Goal: Feedback & Contribution: Leave review/rating

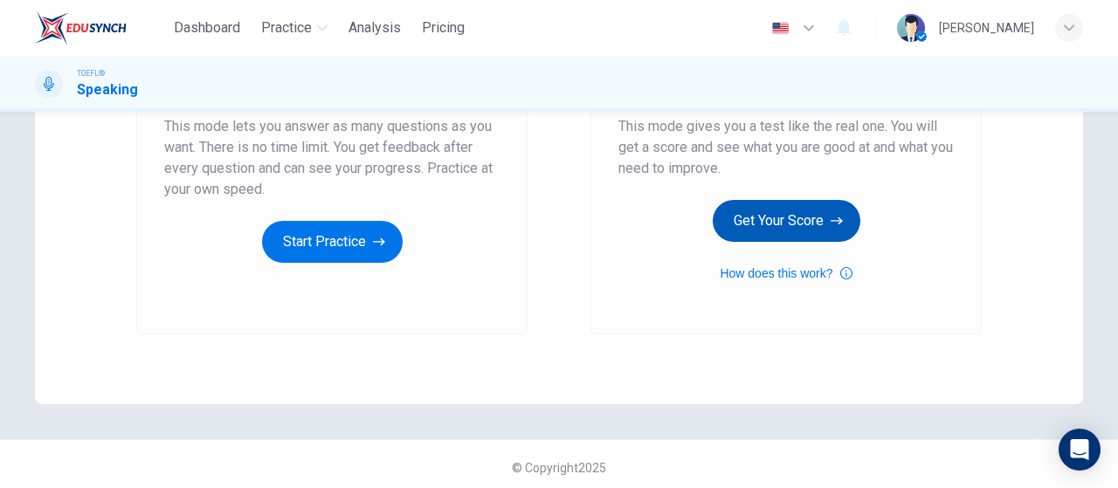
click at [842, 223] on button "Get Your Score" at bounding box center [787, 221] width 148 height 42
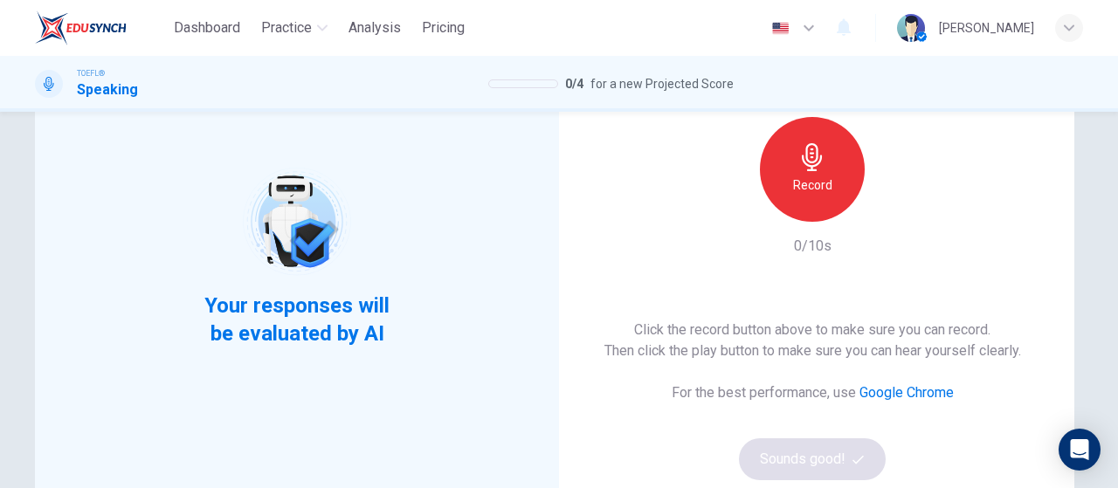
scroll to position [175, 0]
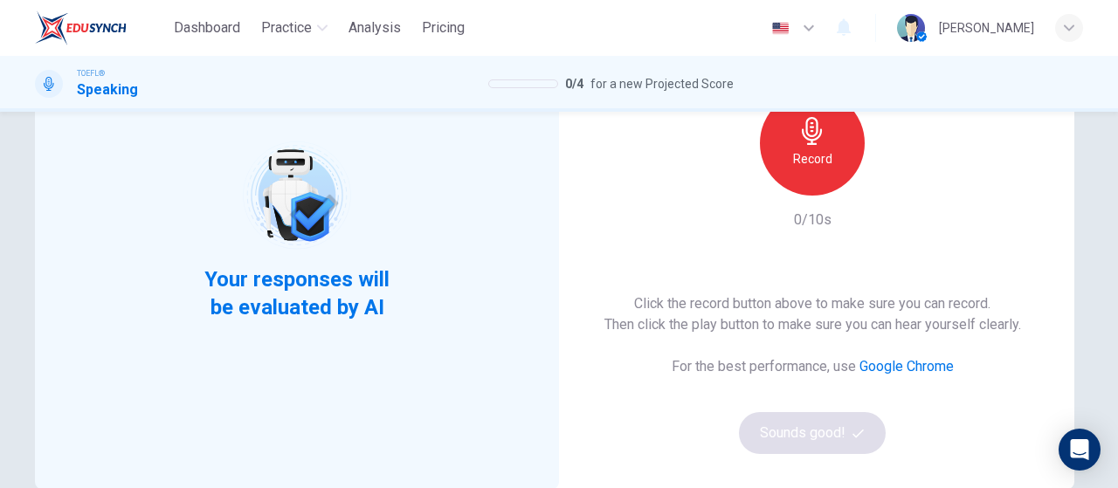
click at [828, 156] on div "Record" at bounding box center [812, 143] width 105 height 105
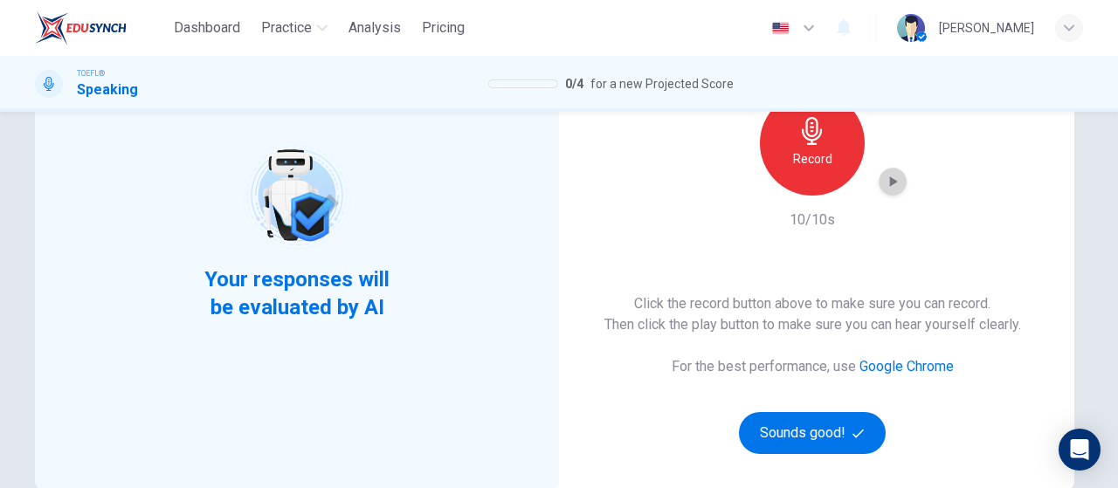
click at [895, 176] on icon "button" at bounding box center [892, 181] width 17 height 17
click at [822, 412] on button "Sounds good!" at bounding box center [812, 433] width 147 height 42
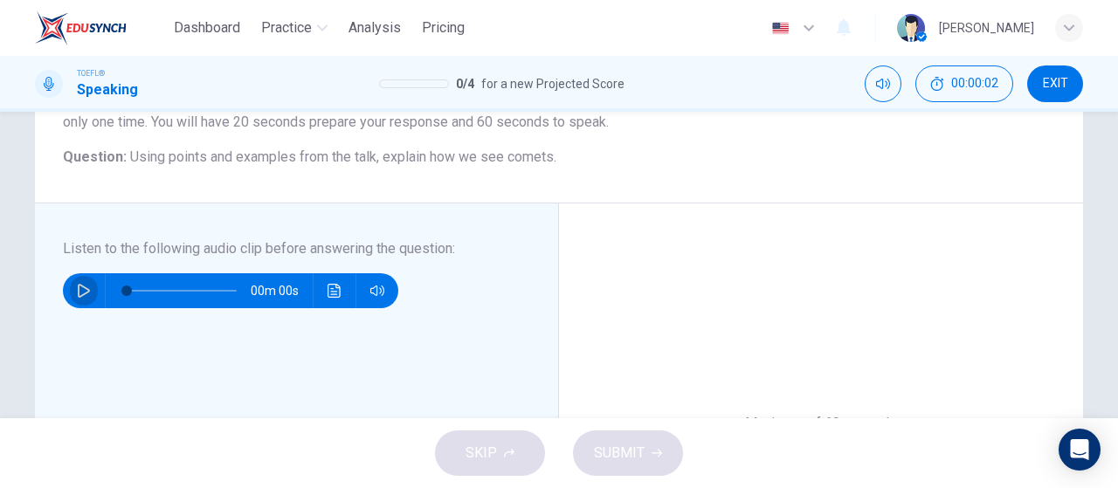
click at [79, 296] on icon "button" at bounding box center [84, 291] width 14 height 14
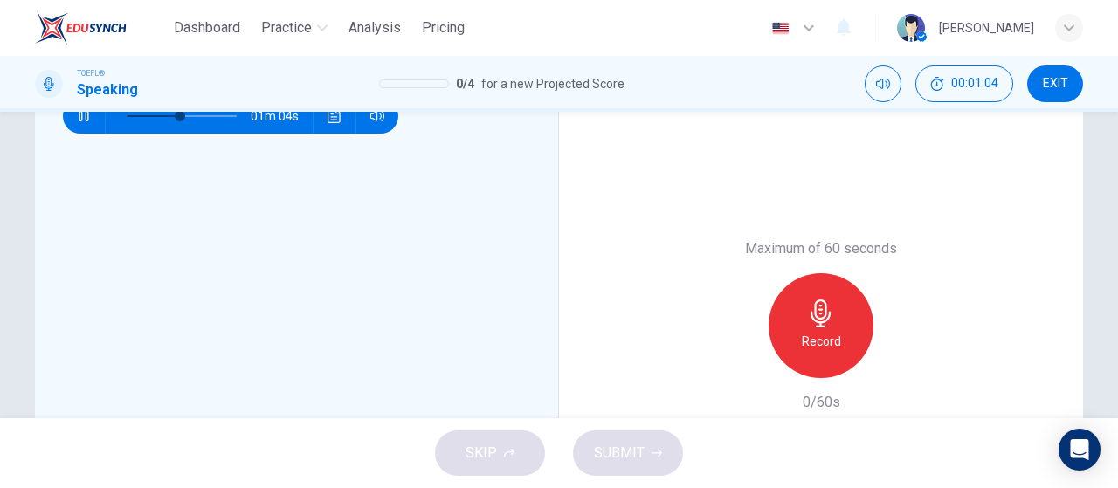
scroll to position [278, 0]
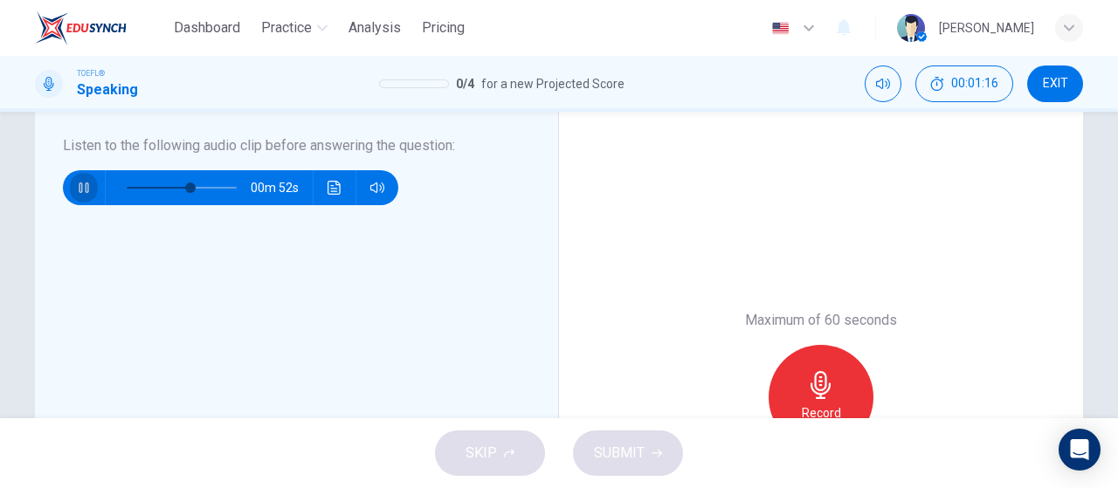
click at [71, 190] on button "button" at bounding box center [84, 187] width 28 height 35
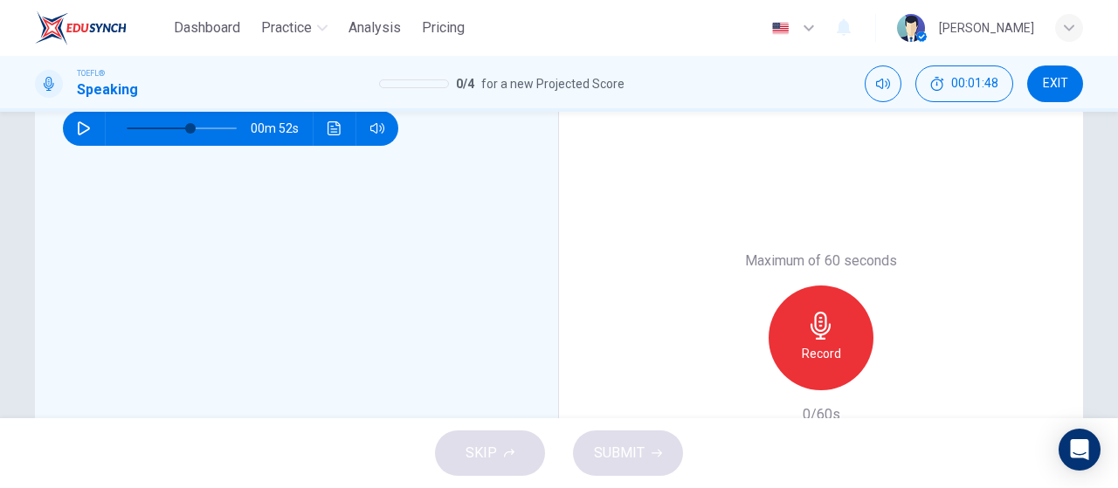
scroll to position [453, 0]
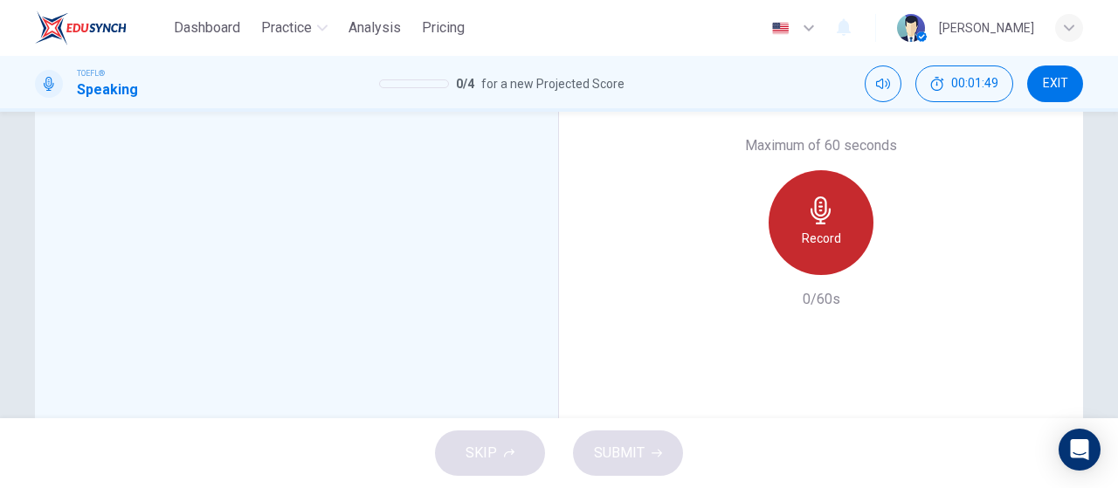
click at [849, 232] on div "Record" at bounding box center [821, 222] width 105 height 105
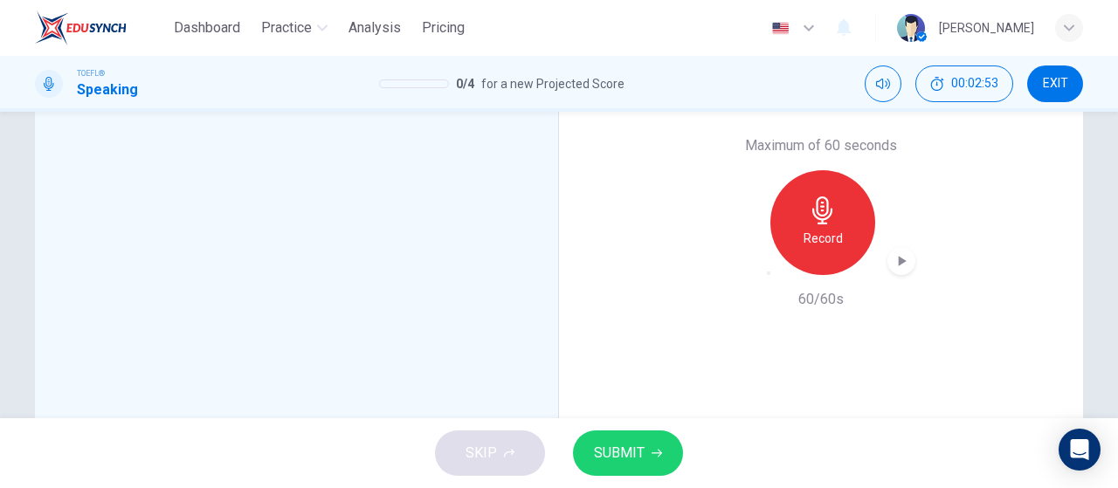
click at [899, 259] on icon "button" at bounding box center [903, 261] width 8 height 10
click at [632, 446] on span "SUBMIT" at bounding box center [619, 453] width 51 height 24
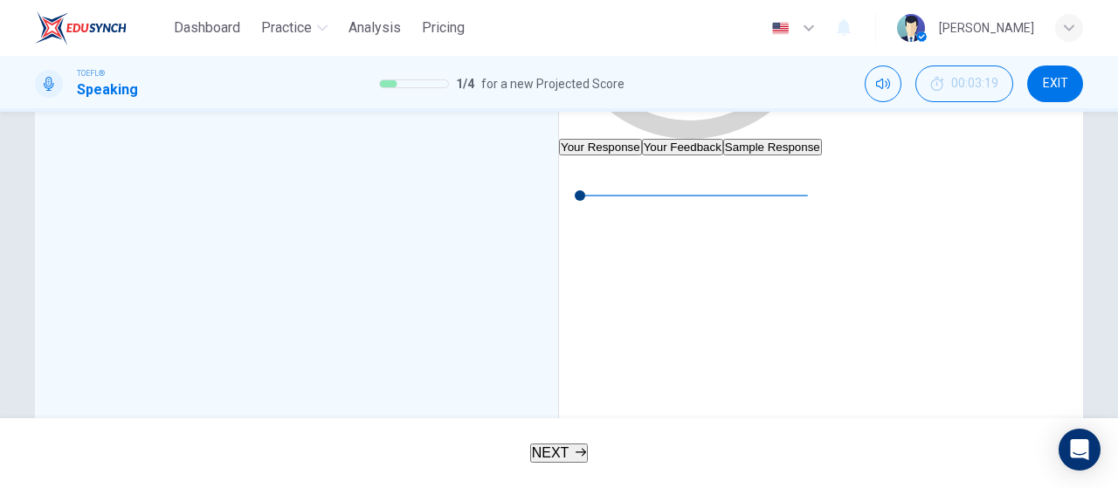
type input "0"
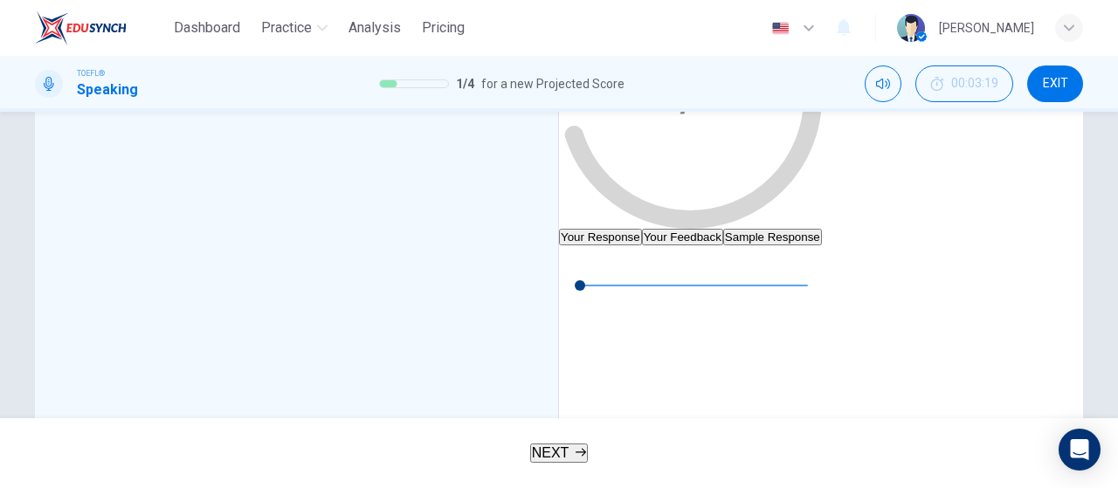
scroll to position [365, 0]
click at [587, 271] on button "button" at bounding box center [573, 257] width 28 height 28
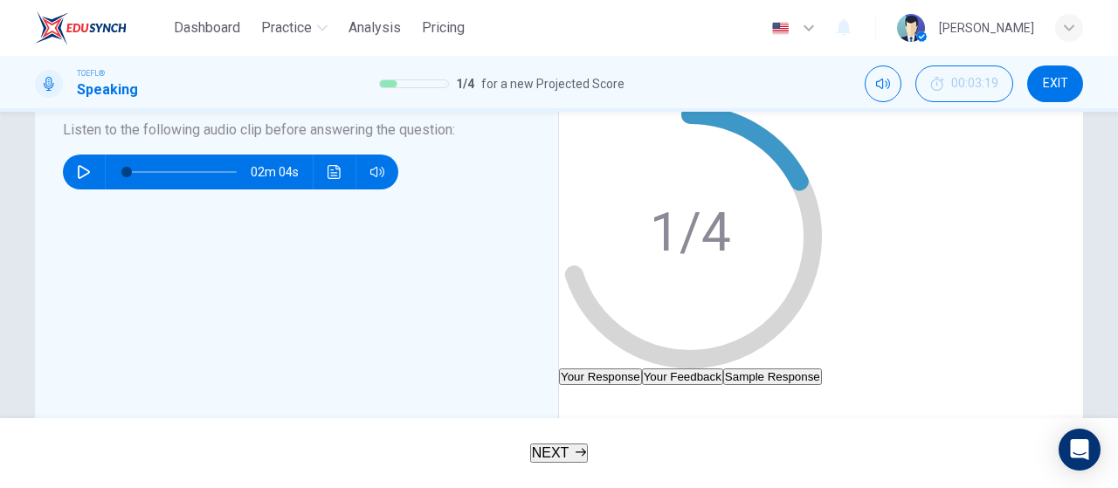
scroll to position [190, 0]
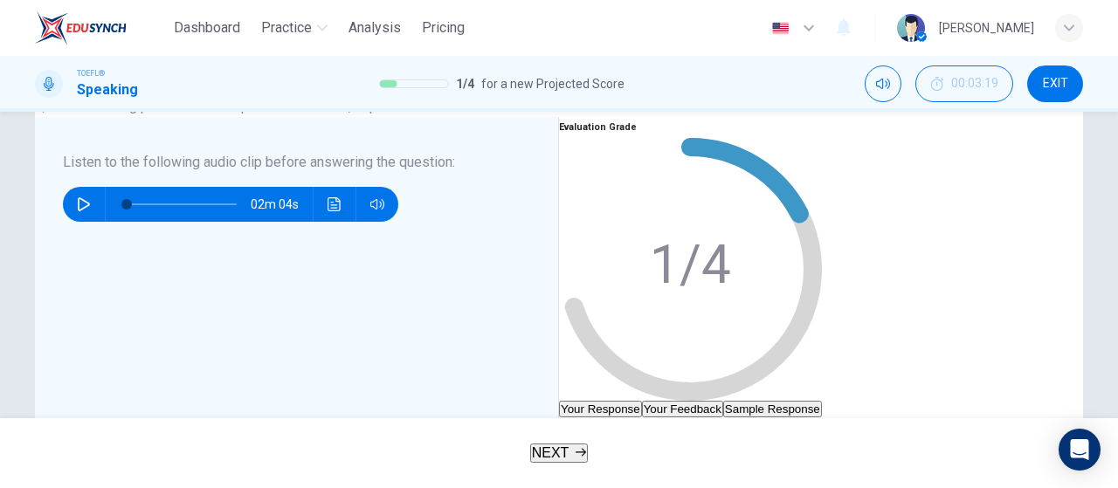
type input "2"
click at [723, 401] on button "Your Feedback" at bounding box center [682, 409] width 81 height 17
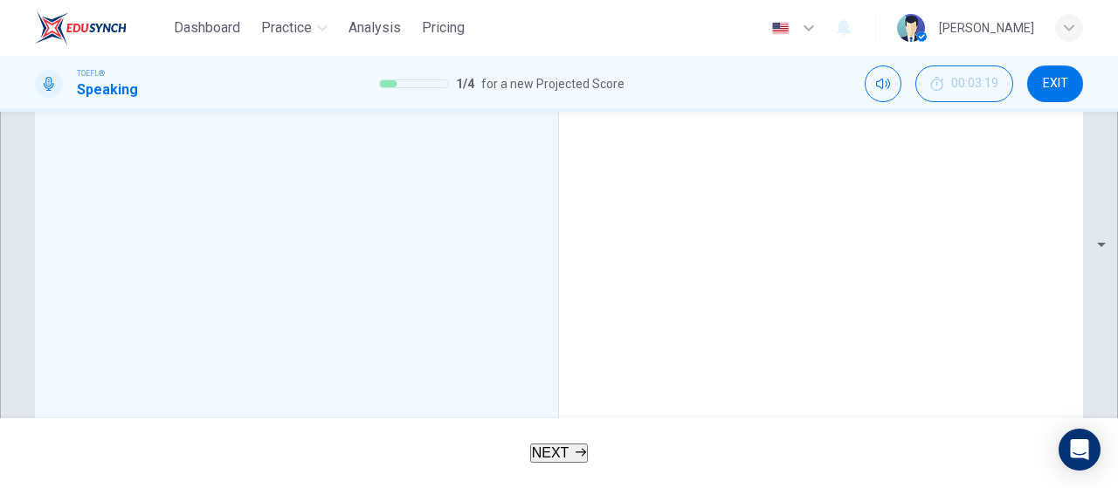
scroll to position [365, 0]
click at [589, 463] on button "NEXT" at bounding box center [559, 453] width 59 height 19
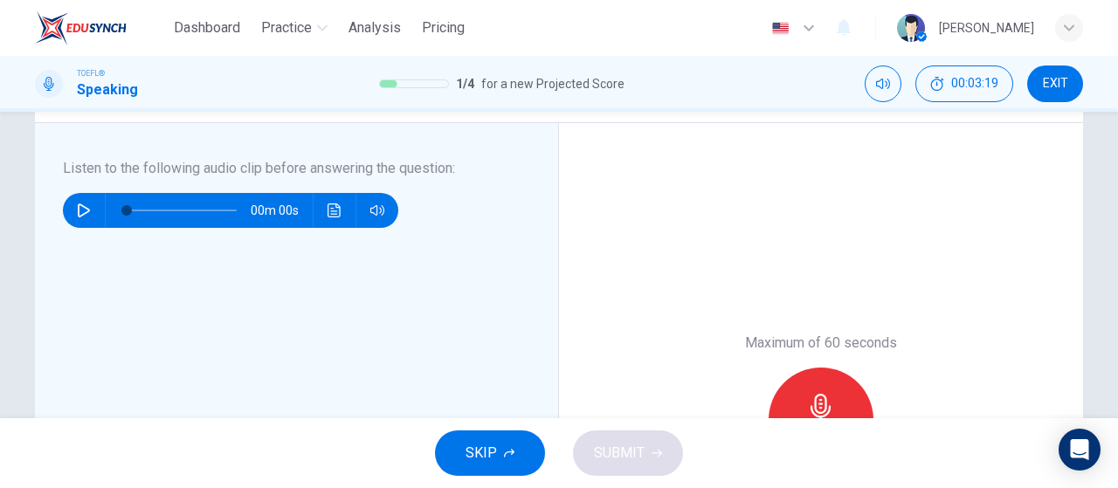
scroll to position [262, 0]
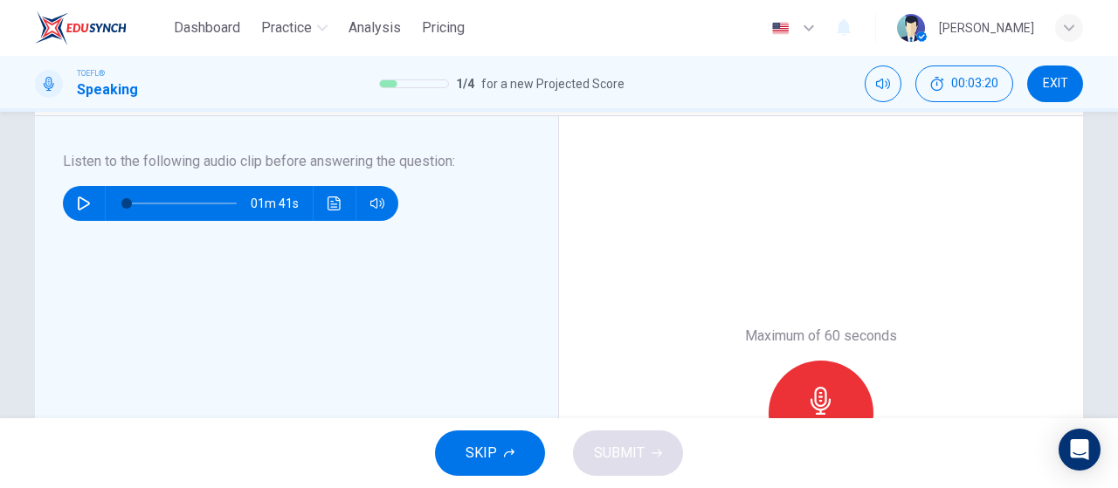
click at [70, 204] on button "button" at bounding box center [84, 203] width 28 height 35
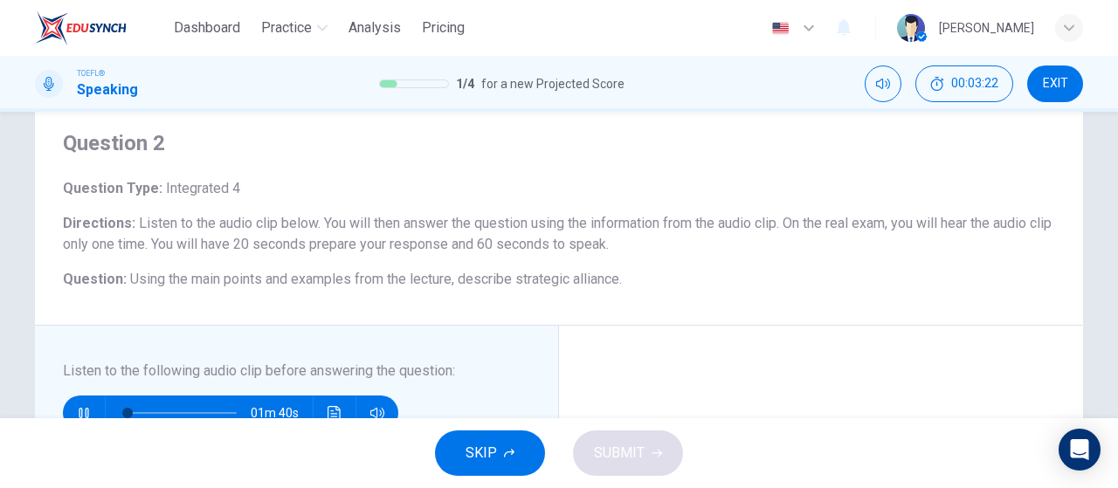
scroll to position [87, 0]
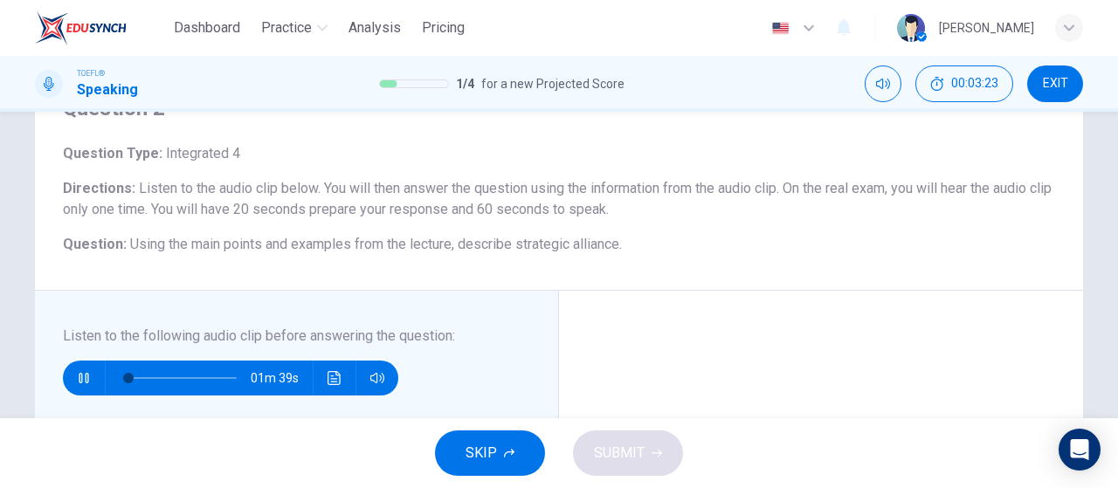
click at [79, 382] on icon "button" at bounding box center [84, 378] width 10 height 10
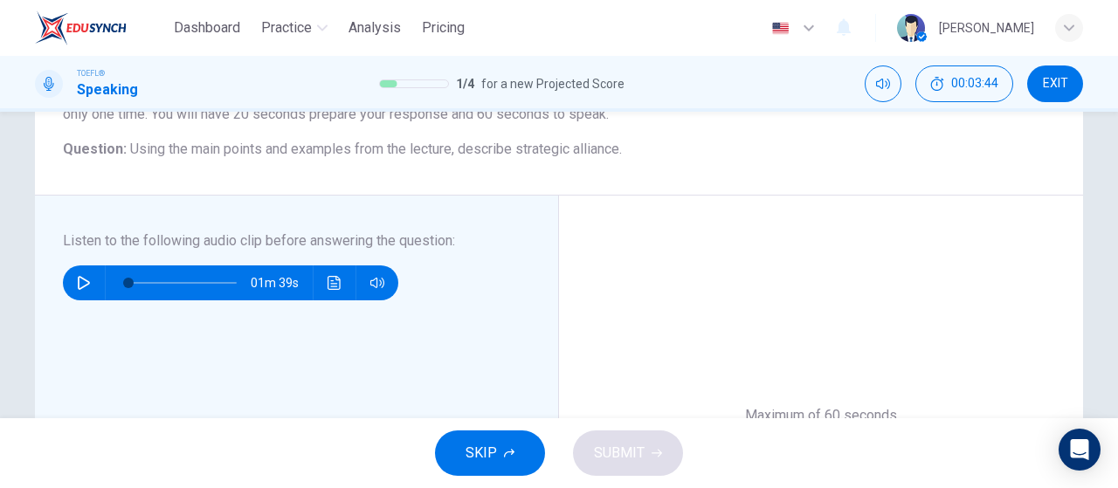
scroll to position [349, 0]
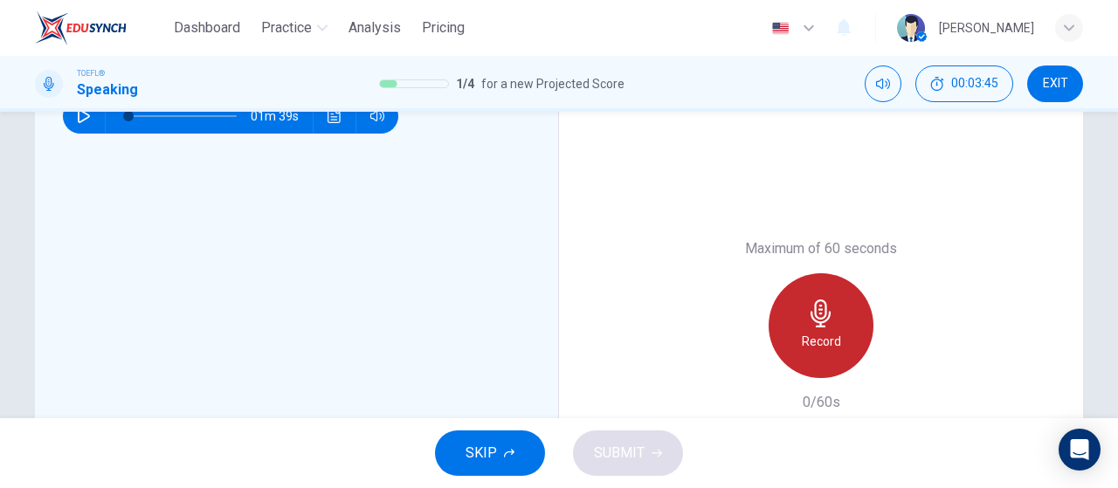
click at [811, 340] on h6 "Record" at bounding box center [821, 341] width 39 height 21
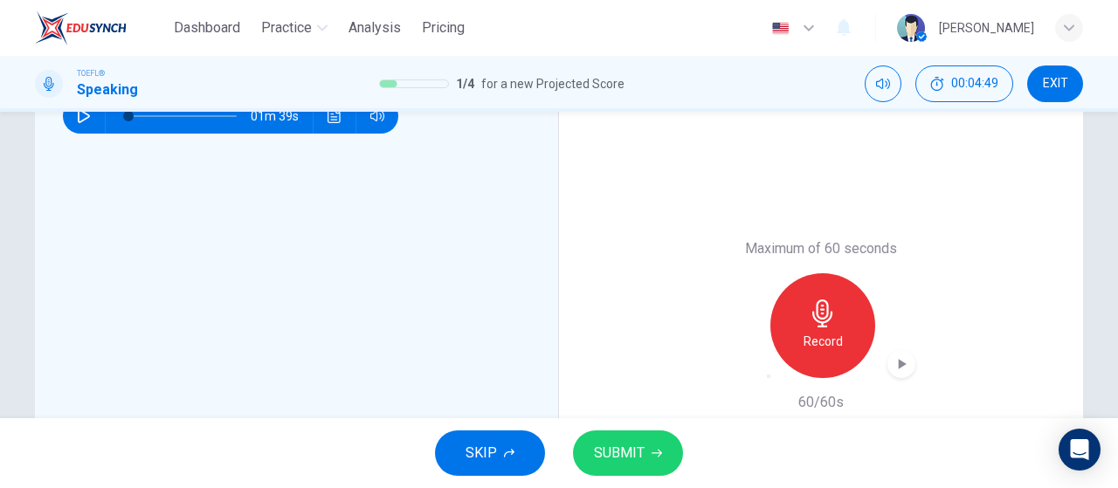
click at [893, 365] on icon "button" at bounding box center [901, 364] width 17 height 17
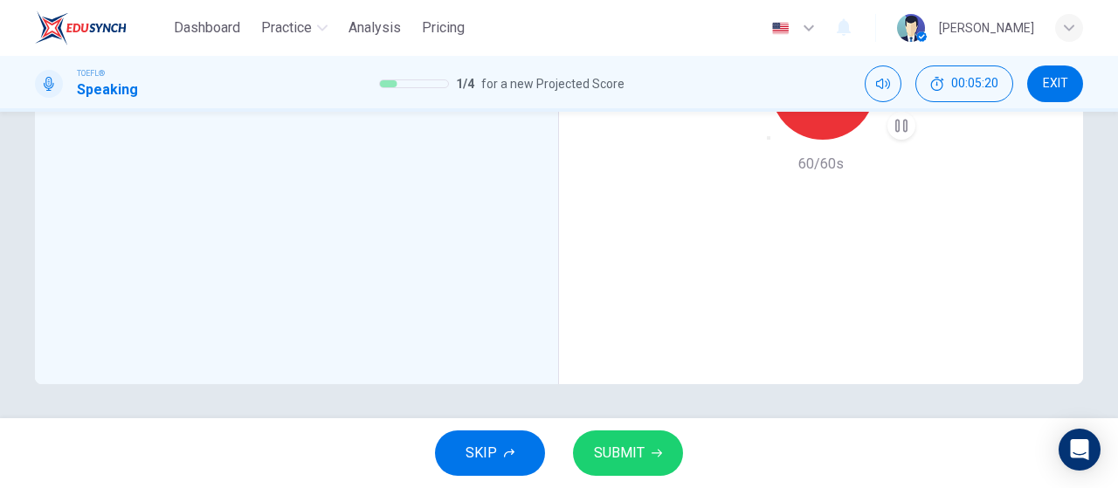
scroll to position [501, 0]
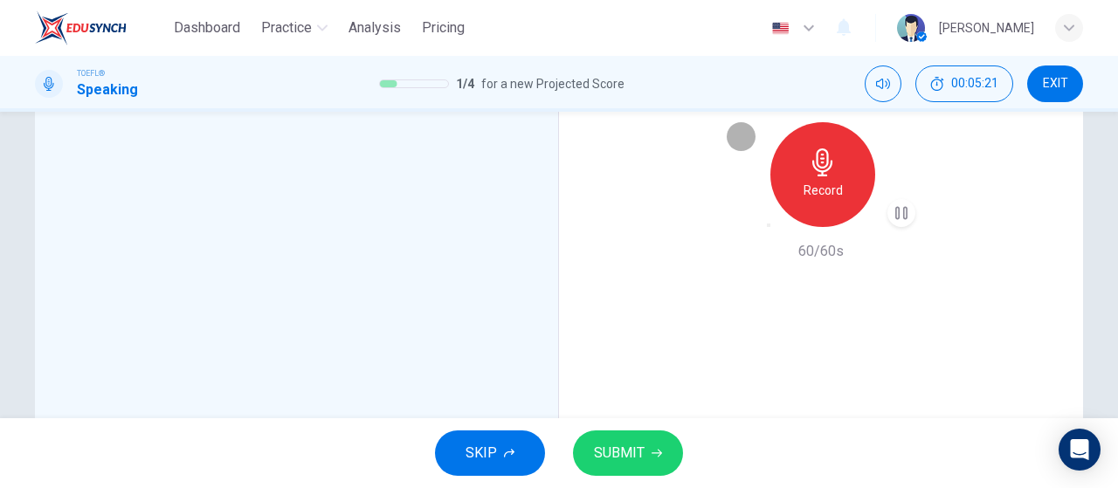
click at [769, 225] on icon "button" at bounding box center [769, 225] width 0 height 0
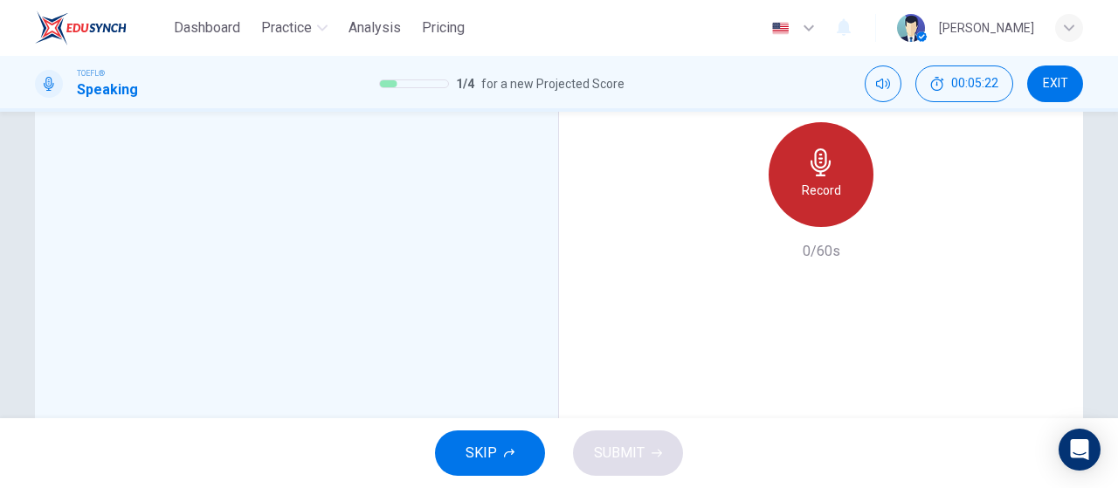
click at [823, 209] on div "Record" at bounding box center [821, 174] width 105 height 105
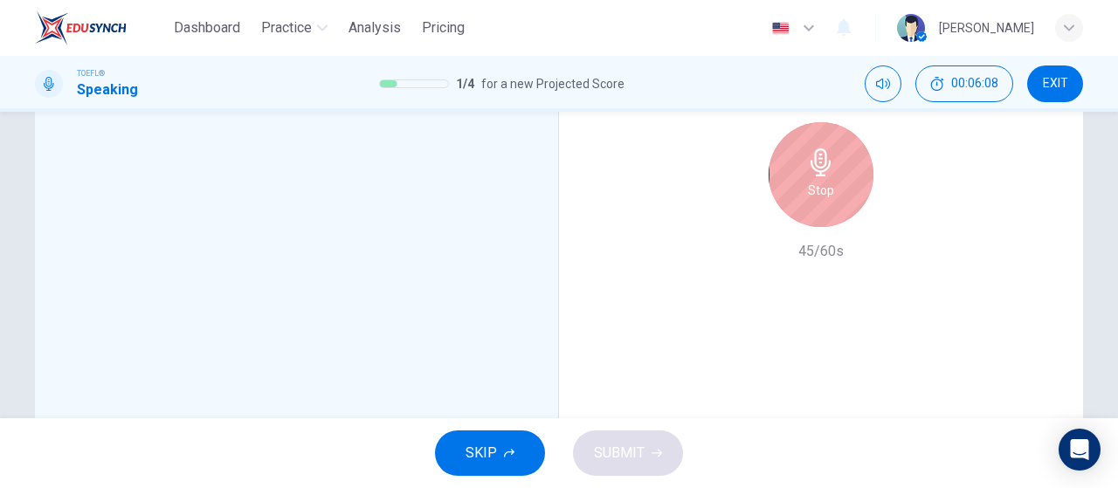
click at [824, 186] on h6 "Stop" at bounding box center [821, 190] width 26 height 21
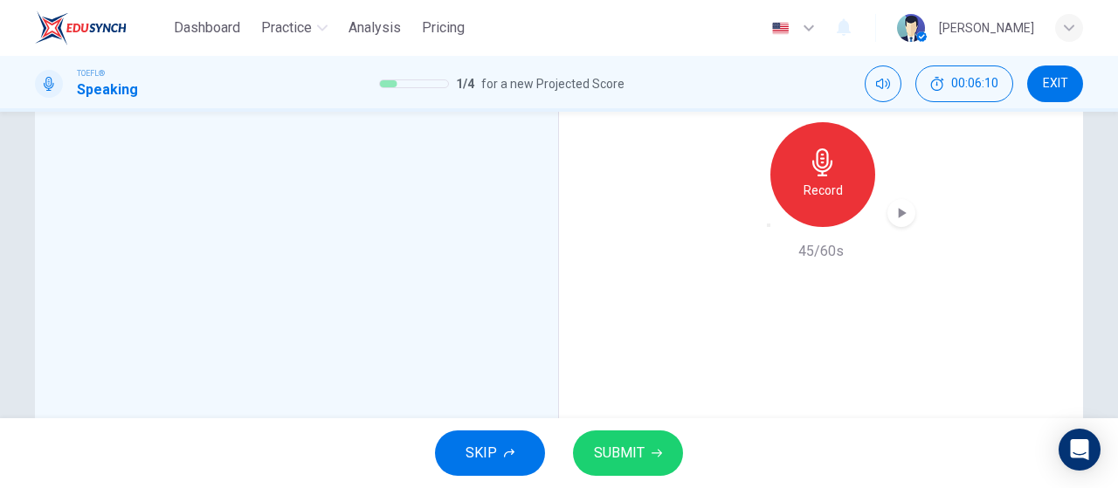
click at [899, 210] on icon "button" at bounding box center [903, 213] width 8 height 10
click at [660, 447] on button "SUBMIT" at bounding box center [628, 453] width 110 height 45
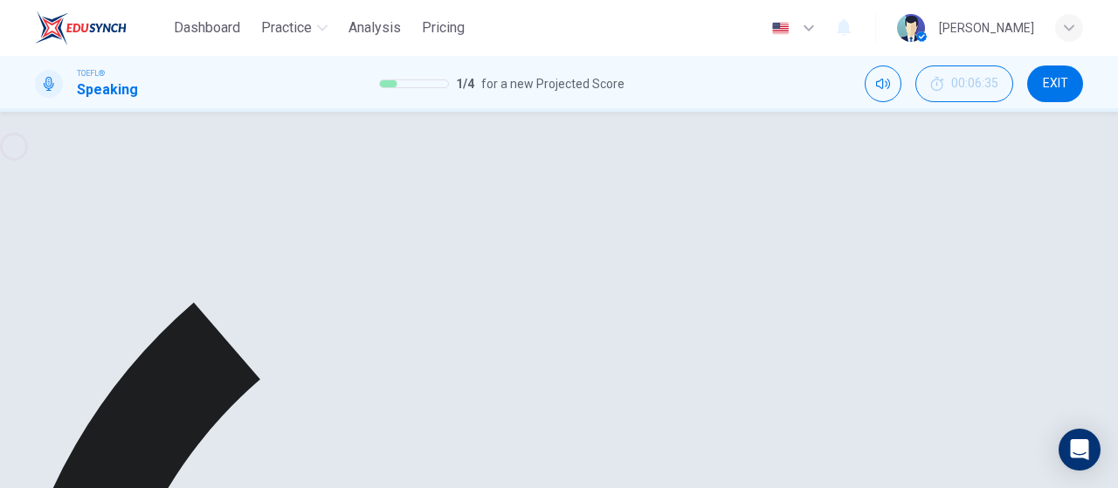
scroll to position [175, 0]
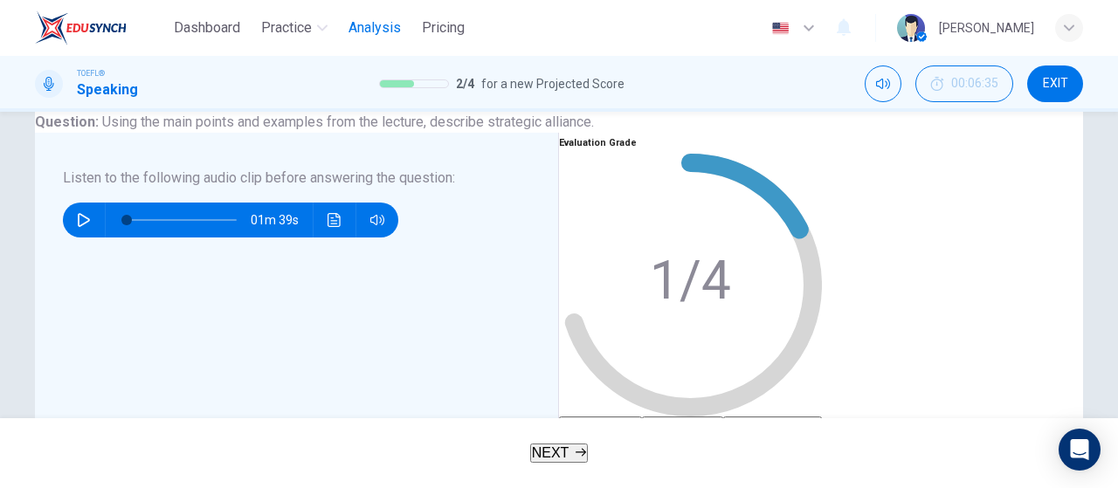
type input "0"
